Goal: Task Accomplishment & Management: Use online tool/utility

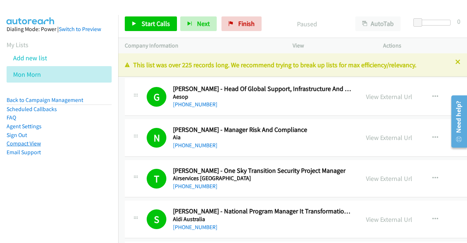
click at [29, 143] on link "Compact View" at bounding box center [24, 143] width 34 height 7
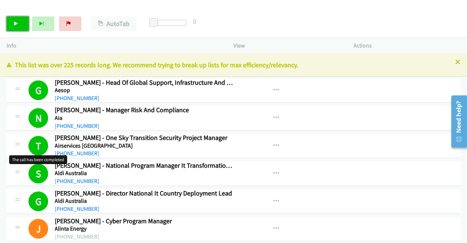
click at [14, 26] on icon at bounding box center [16, 24] width 5 height 5
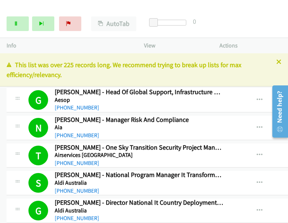
click at [276, 33] on div "Start Calls Pause Next Finish Dialing Micarla Dawson - Senior Associate, Risk M…" at bounding box center [144, 24] width 288 height 28
click at [22, 27] on link "Pause" at bounding box center [18, 23] width 22 height 15
click at [15, 27] on link "Start Calls" at bounding box center [18, 23] width 22 height 15
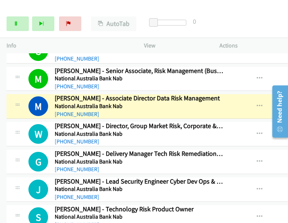
scroll to position [4805, 0]
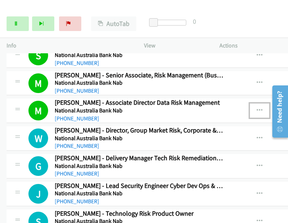
click at [257, 108] on icon "button" at bounding box center [260, 111] width 6 height 6
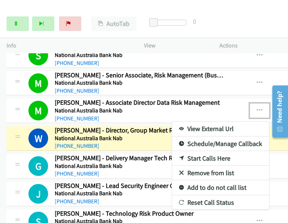
click at [224, 122] on link "View External Url" at bounding box center [220, 129] width 97 height 15
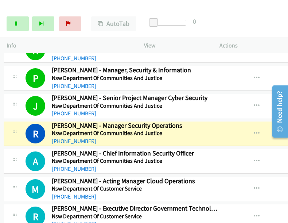
scroll to position [5136, 3]
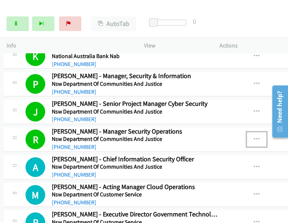
click at [255, 137] on icon "button" at bounding box center [257, 140] width 6 height 6
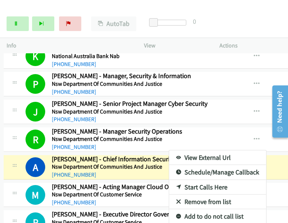
click at [15, 22] on div at bounding box center [144, 111] width 288 height 223
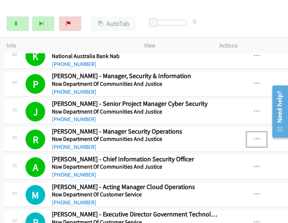
click at [251, 132] on button "button" at bounding box center [257, 139] width 20 height 15
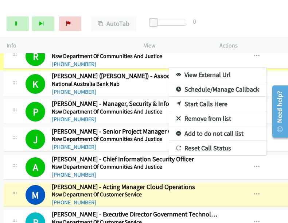
scroll to position [5149, 3]
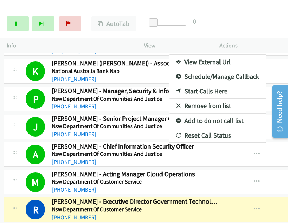
click at [23, 24] on div at bounding box center [144, 111] width 288 height 223
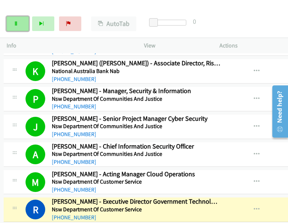
click at [20, 24] on link "Pause" at bounding box center [18, 23] width 22 height 15
click at [254, 207] on icon "button" at bounding box center [257, 210] width 6 height 6
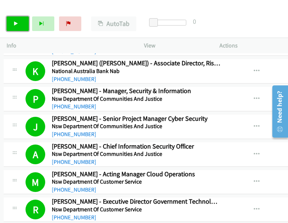
click at [14, 30] on link "Start Calls" at bounding box center [18, 23] width 22 height 15
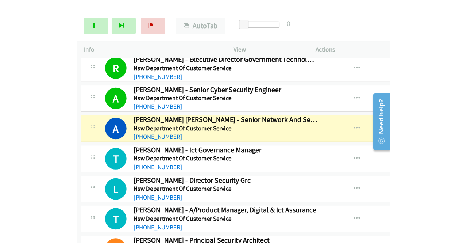
scroll to position [5295, 2]
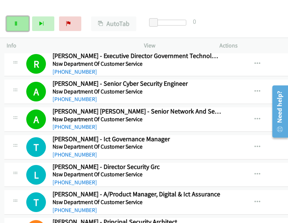
click at [16, 20] on link "Pause" at bounding box center [18, 23] width 22 height 15
click at [21, 24] on link "Start Calls" at bounding box center [18, 23] width 22 height 15
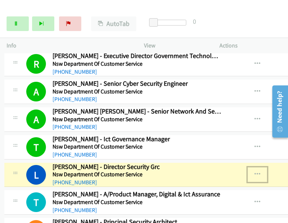
click at [259, 172] on icon "button" at bounding box center [258, 175] width 6 height 6
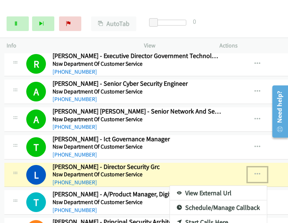
click at [202, 186] on link "View External Url" at bounding box center [218, 193] width 97 height 15
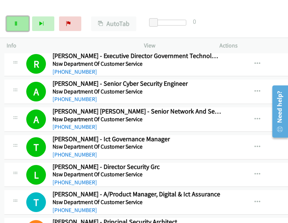
click at [13, 28] on link "Pause" at bounding box center [18, 23] width 22 height 15
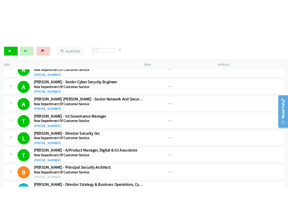
scroll to position [5285, 0]
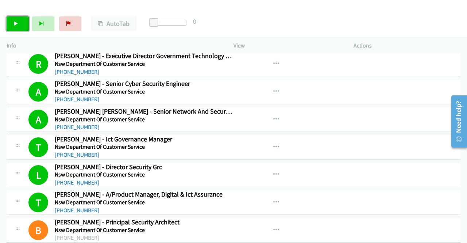
click at [14, 23] on icon at bounding box center [16, 24] width 5 height 5
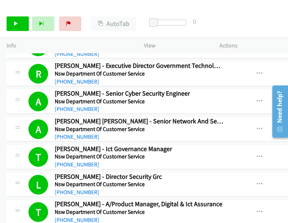
scroll to position [5295, 0]
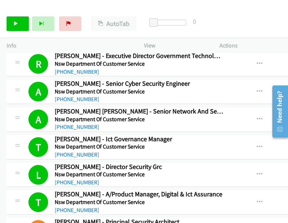
click at [274, 14] on div "Start Calls Pause Next Finish Call Completed AutoTab AutoTab 0" at bounding box center [144, 24] width 288 height 28
click at [14, 20] on link "Start Calls" at bounding box center [18, 23] width 22 height 15
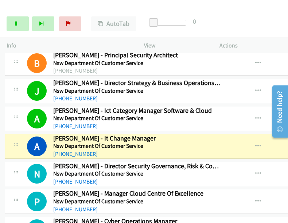
scroll to position [5461, 0]
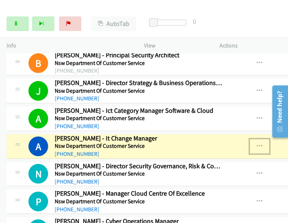
click at [257, 143] on icon "button" at bounding box center [260, 146] width 6 height 6
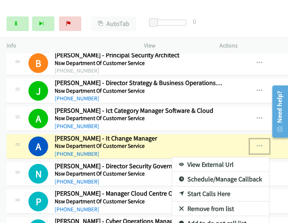
click at [215, 157] on link "View External Url" at bounding box center [220, 164] width 97 height 15
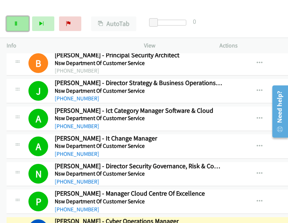
click at [17, 24] on icon at bounding box center [16, 24] width 5 height 5
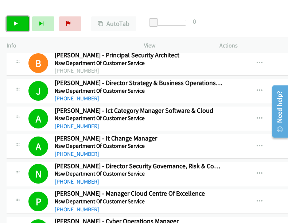
click at [9, 23] on link "Start Calls" at bounding box center [18, 23] width 22 height 15
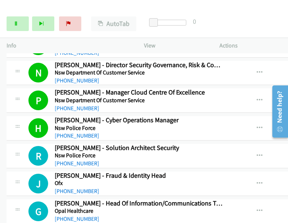
scroll to position [5584, 0]
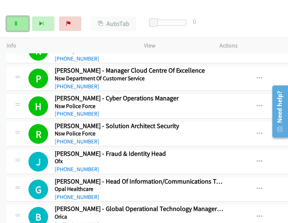
click at [25, 23] on link "Pause" at bounding box center [18, 23] width 22 height 15
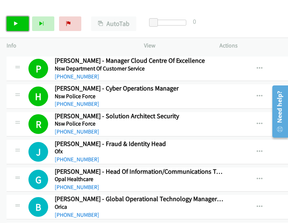
click at [19, 28] on link "Start Calls" at bounding box center [18, 23] width 22 height 15
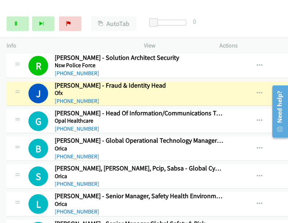
scroll to position [5653, 0]
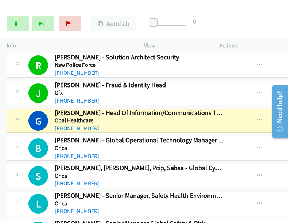
click at [263, 14] on div "Start Calls Pause Next Finish Dialing Gilbert Johanneman - Head Of Information/…" at bounding box center [144, 24] width 288 height 28
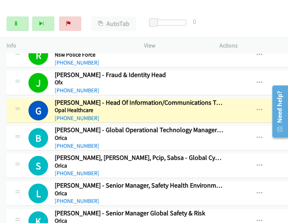
scroll to position [5661, 0]
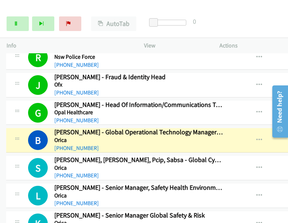
click at [18, 23] on link "Pause" at bounding box center [18, 23] width 22 height 15
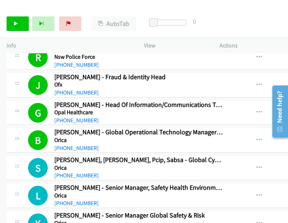
click at [260, 30] on div "Start Calls Pause Next Finish Call Completed AutoTab AutoTab 0" at bounding box center [144, 24] width 288 height 28
click at [18, 26] on link "Start Calls" at bounding box center [18, 23] width 22 height 15
click at [32, 21] on link "Pause" at bounding box center [39, 20] width 14 height 8
drag, startPoint x: 266, startPoint y: 19, endPoint x: 237, endPoint y: 21, distance: 29.7
click at [266, 19] on div "Start Calls Pause Next Finish Paused AutoTab AutoTab 0" at bounding box center [144, 24] width 288 height 28
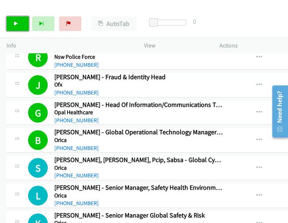
click at [21, 20] on link "Start Calls" at bounding box center [18, 23] width 22 height 15
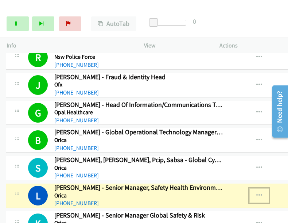
click at [257, 193] on icon "button" at bounding box center [260, 196] width 6 height 6
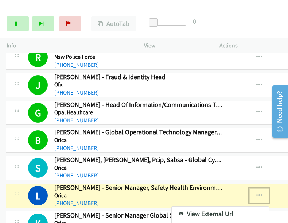
click at [208, 207] on link "View External Url" at bounding box center [220, 214] width 97 height 15
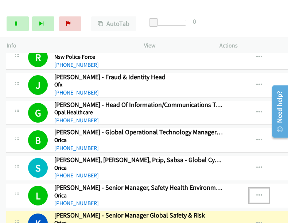
click at [257, 193] on icon "button" at bounding box center [260, 196] width 6 height 6
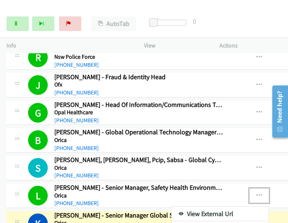
click at [204, 207] on link "View External Url" at bounding box center [220, 214] width 97 height 15
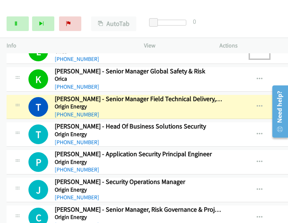
scroll to position [5806, 0]
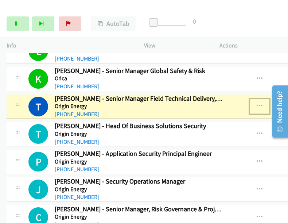
click at [260, 103] on icon "button" at bounding box center [260, 106] width 6 height 6
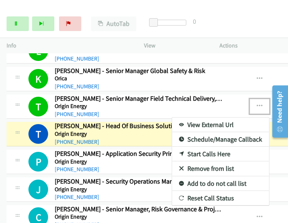
click at [168, 10] on div at bounding box center [144, 111] width 288 height 223
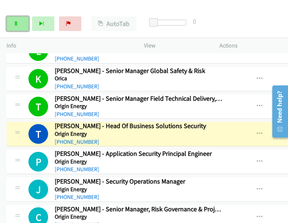
click at [12, 24] on link "Pause" at bounding box center [18, 23] width 22 height 15
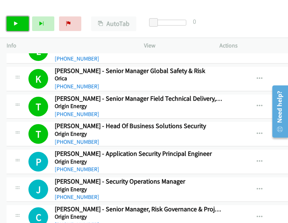
click at [17, 23] on icon at bounding box center [16, 24] width 5 height 5
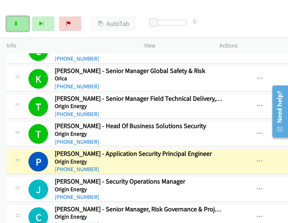
click at [17, 23] on icon at bounding box center [16, 24] width 5 height 5
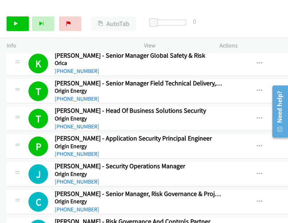
scroll to position [5830, 0]
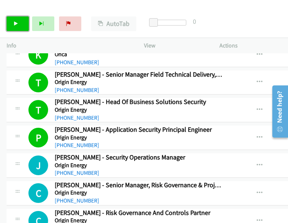
click at [19, 26] on link "Start Calls" at bounding box center [18, 23] width 22 height 15
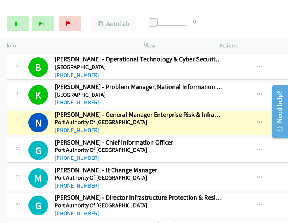
scroll to position [6473, 0]
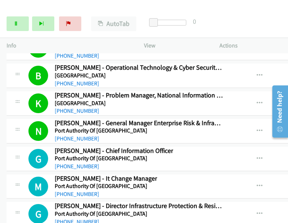
click at [14, 16] on div "Start Calls Pause Next Finish Call Completed AutoTab AutoTab 0" at bounding box center [144, 24] width 288 height 28
click at [15, 22] on icon at bounding box center [16, 24] width 5 height 5
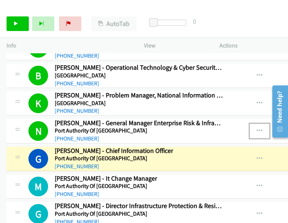
click at [258, 124] on button "button" at bounding box center [260, 131] width 20 height 15
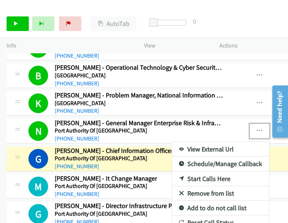
click at [204, 142] on link "View External Url" at bounding box center [220, 149] width 97 height 15
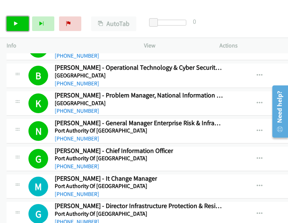
click at [22, 22] on link "Start Calls" at bounding box center [18, 23] width 22 height 15
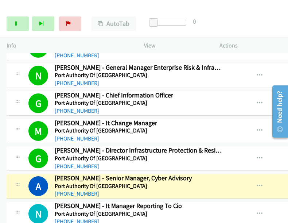
scroll to position [6532, 0]
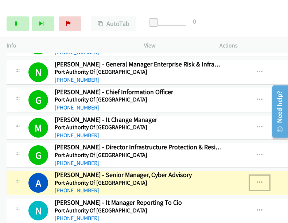
click at [258, 180] on icon "button" at bounding box center [260, 183] width 6 height 6
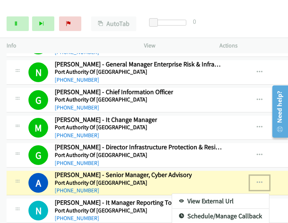
click at [206, 194] on link "View External Url" at bounding box center [220, 201] width 97 height 15
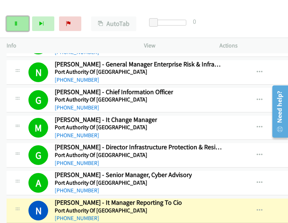
click at [17, 23] on icon at bounding box center [16, 24] width 5 height 5
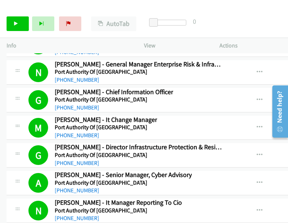
click at [268, 21] on div "Start Calls Pause Next Finish Call Completed AutoTab AutoTab 0" at bounding box center [144, 24] width 288 height 28
click at [258, 97] on icon "button" at bounding box center [260, 100] width 6 height 6
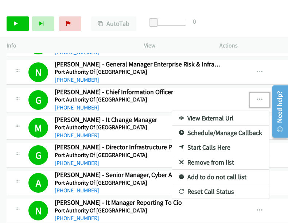
click at [219, 111] on link "View External Url" at bounding box center [220, 118] width 97 height 15
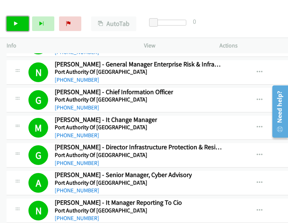
click at [19, 23] on link "Start Calls" at bounding box center [18, 23] width 22 height 15
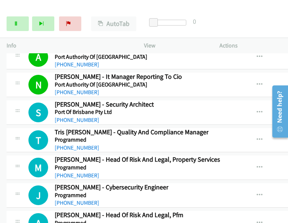
scroll to position [6667, 0]
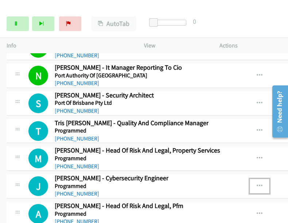
click at [261, 183] on icon "button" at bounding box center [260, 186] width 6 height 6
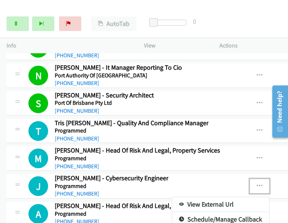
click at [219, 19] on div at bounding box center [144, 111] width 288 height 223
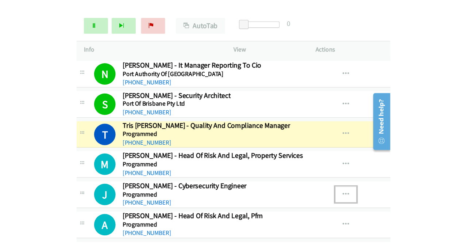
scroll to position [6668, 0]
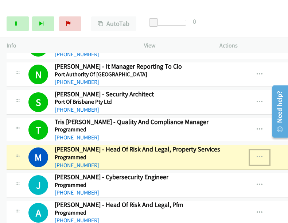
click at [261, 154] on icon "button" at bounding box center [260, 157] width 6 height 6
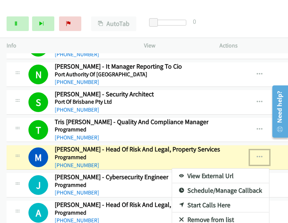
click at [206, 169] on link "View External Url" at bounding box center [220, 176] width 97 height 15
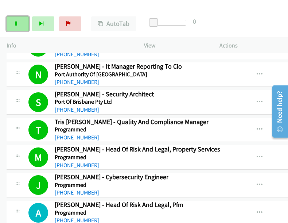
click at [18, 20] on link "Pause" at bounding box center [18, 23] width 22 height 15
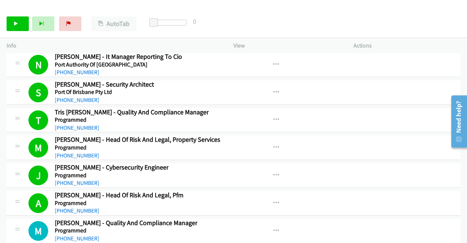
scroll to position [6658, 0]
